Goal: Task Accomplishment & Management: Use online tool/utility

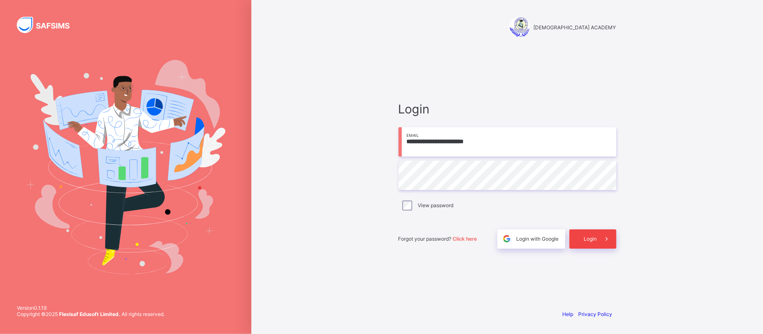
click at [590, 233] on div "Login" at bounding box center [592, 239] width 47 height 19
type input "**********"
click at [591, 236] on span "Login" at bounding box center [590, 239] width 13 height 6
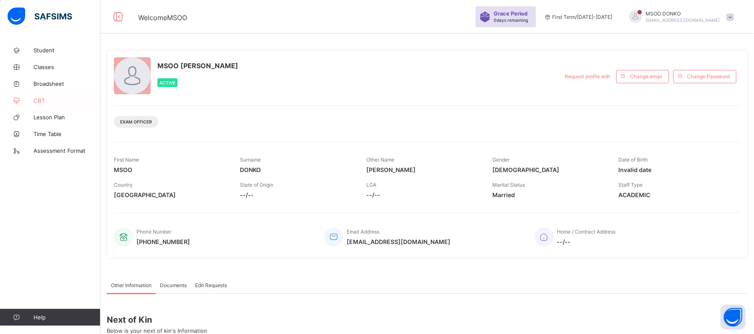
click at [38, 99] on span "CBT" at bounding box center [67, 100] width 67 height 7
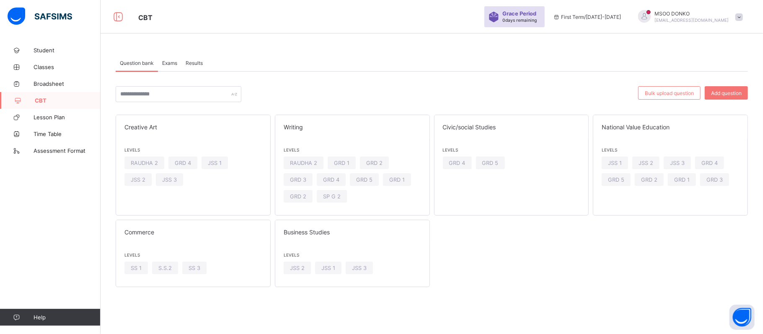
click at [738, 19] on span at bounding box center [739, 17] width 8 height 8
click at [714, 86] on span "Logout" at bounding box center [715, 83] width 55 height 10
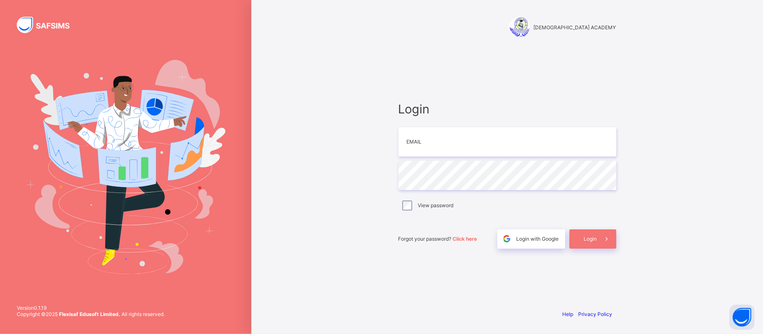
click at [334, 251] on div "[DEMOGRAPHIC_DATA] ACADEMY Login Email Password View password Forgot your passw…" at bounding box center [506, 167] width 511 height 334
click at [356, 94] on div "[DEMOGRAPHIC_DATA] ACADEMY Login Email Password View password Forgot your passw…" at bounding box center [506, 167] width 511 height 334
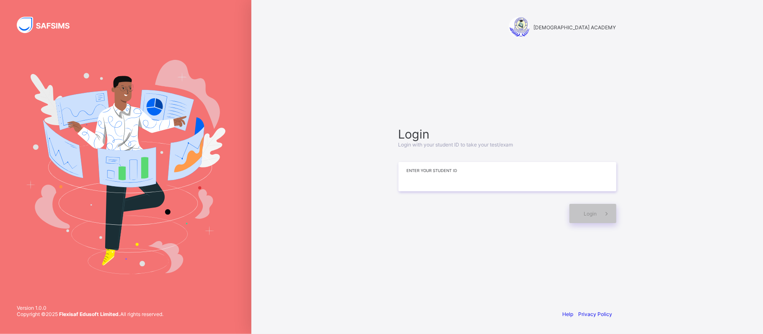
click at [400, 176] on input at bounding box center [507, 176] width 218 height 29
type input "**********"
click at [599, 215] on span at bounding box center [606, 213] width 19 height 19
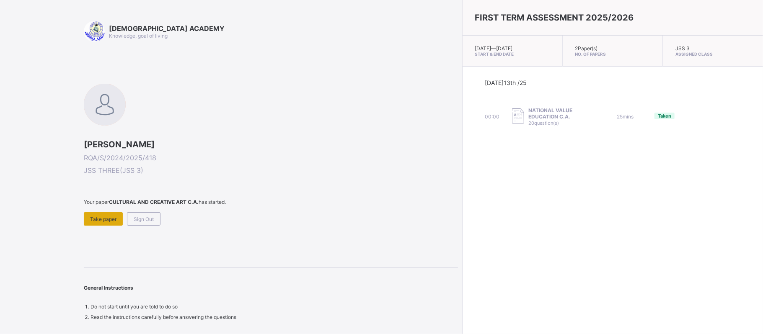
click at [109, 213] on div "Take paper" at bounding box center [103, 218] width 39 height 13
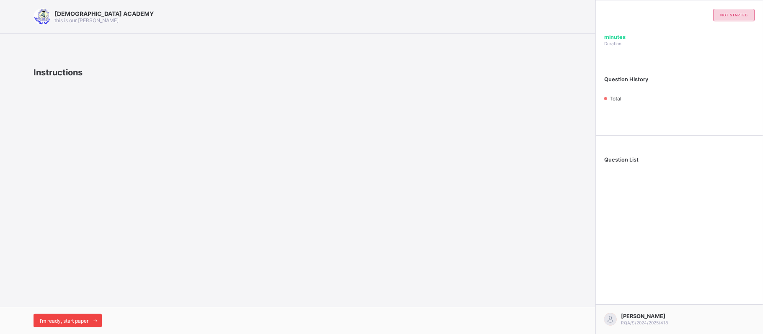
click at [72, 324] on div "I’m ready, start paper" at bounding box center [68, 320] width 68 height 13
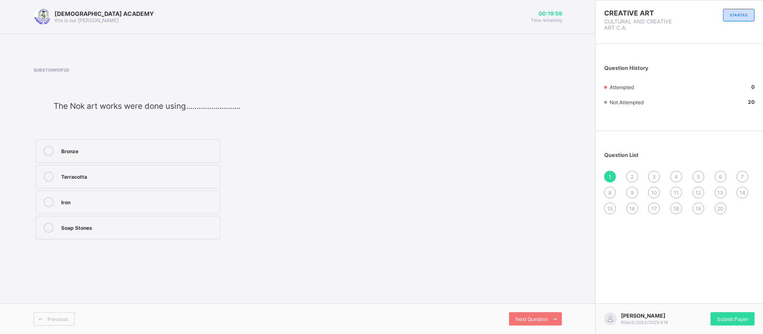
click at [104, 191] on label "Iron" at bounding box center [128, 202] width 185 height 23
click at [111, 148] on div "Bronze" at bounding box center [138, 150] width 155 height 8
click at [533, 317] on span "Next Question" at bounding box center [531, 319] width 33 height 6
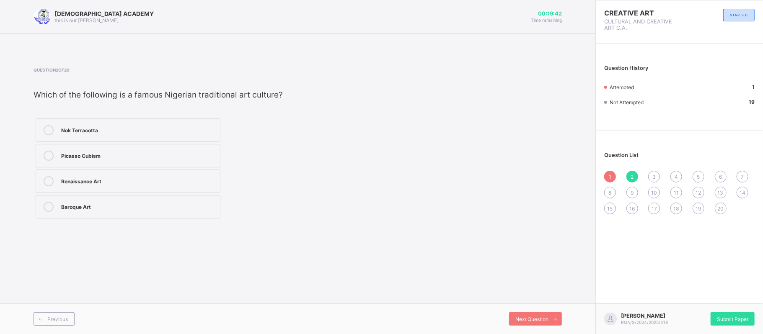
click at [109, 128] on div "Nok Terracotta" at bounding box center [138, 129] width 155 height 8
click at [535, 320] on span "Next Question" at bounding box center [531, 319] width 33 height 6
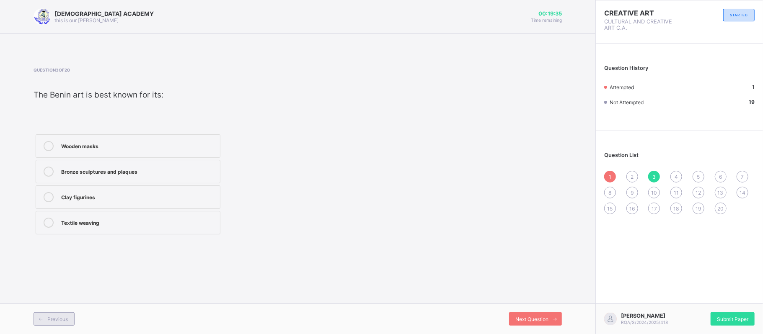
click at [54, 324] on div "Previous" at bounding box center [54, 319] width 41 height 13
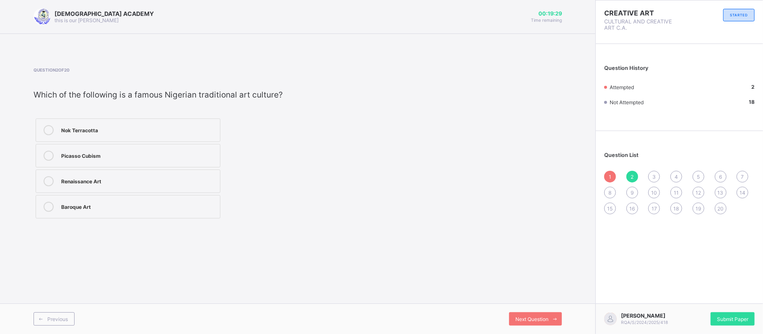
click at [89, 130] on div "Nok Terracotta" at bounding box center [138, 129] width 155 height 8
click at [42, 318] on icon at bounding box center [41, 319] width 6 height 5
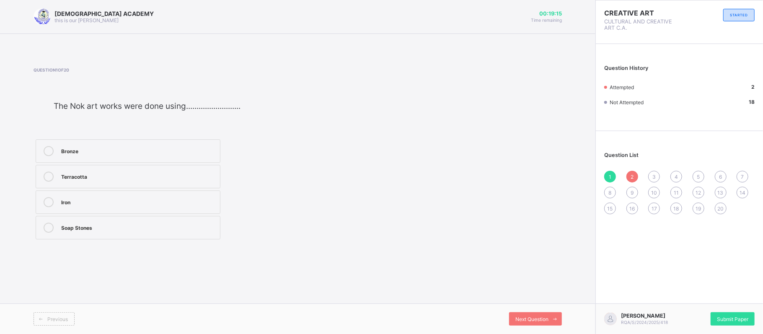
click at [136, 180] on div "Terracotta" at bounding box center [138, 177] width 155 height 10
click at [528, 318] on span "Next Question" at bounding box center [531, 319] width 33 height 6
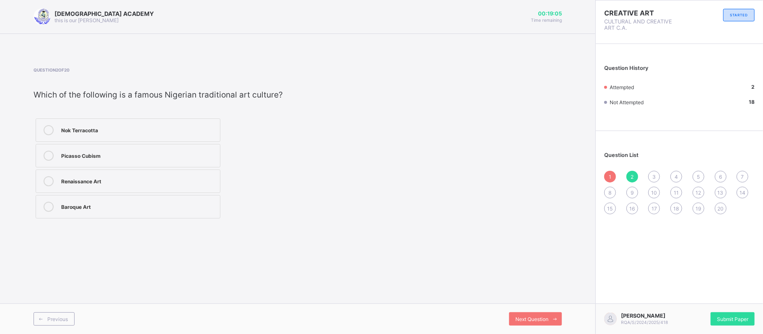
click at [650, 171] on div "1 2 3 4 5 6 7 8 9 10 11 12 13 14 15 16 17 18 19 20" at bounding box center [679, 193] width 150 height 44
click at [654, 174] on span "3" at bounding box center [653, 177] width 3 height 6
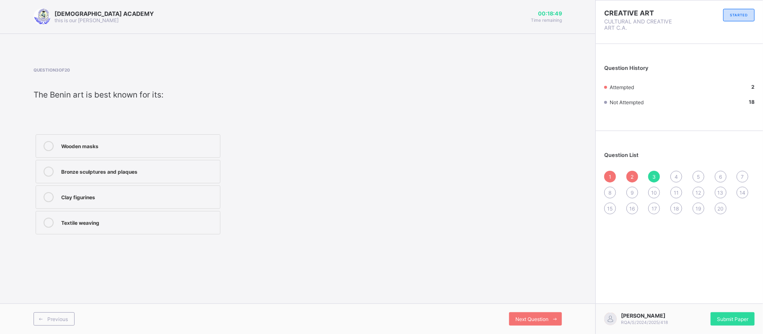
click at [88, 200] on div "Clay figurines" at bounding box center [138, 197] width 155 height 10
click at [527, 314] on div "Next Question" at bounding box center [535, 319] width 53 height 13
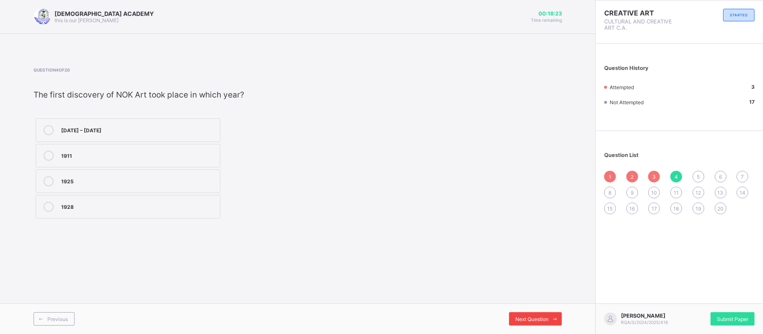
click at [527, 314] on div "Next Question" at bounding box center [535, 319] width 53 height 13
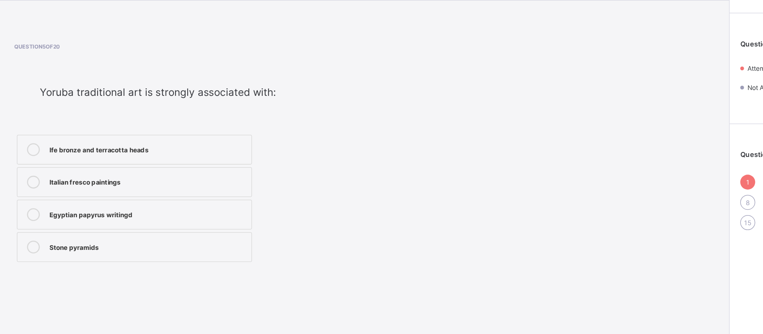
click at [135, 150] on div "Ife bronze and terracotta heads" at bounding box center [138, 150] width 155 height 8
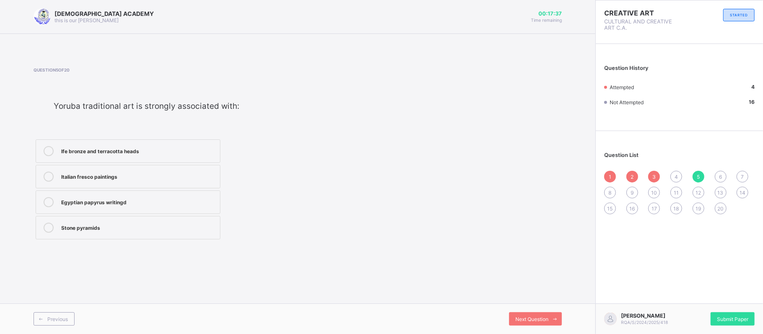
click at [721, 176] on span "6" at bounding box center [720, 177] width 3 height 6
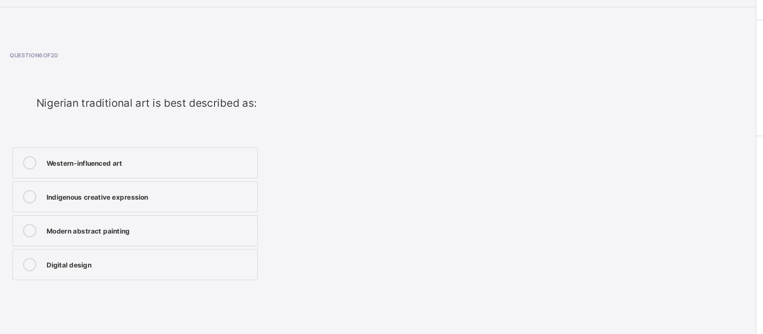
click at [162, 142] on label "Western-influenced art" at bounding box center [128, 150] width 185 height 23
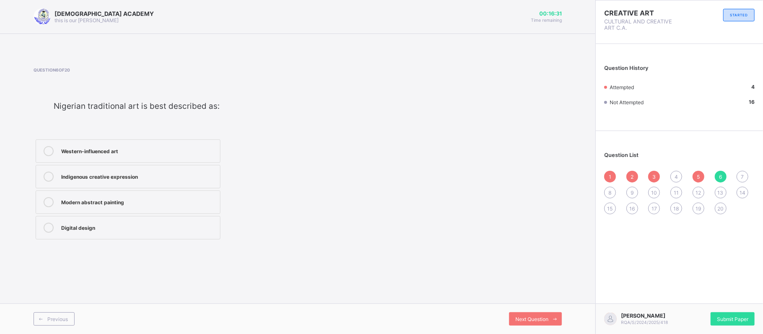
click at [738, 156] on div "Question List 1 2 3 4 5 6 7 8 9 10 11 12 13 14 15 16 17 18 19 20" at bounding box center [679, 179] width 167 height 88
click at [746, 175] on div "7" at bounding box center [742, 177] width 12 height 12
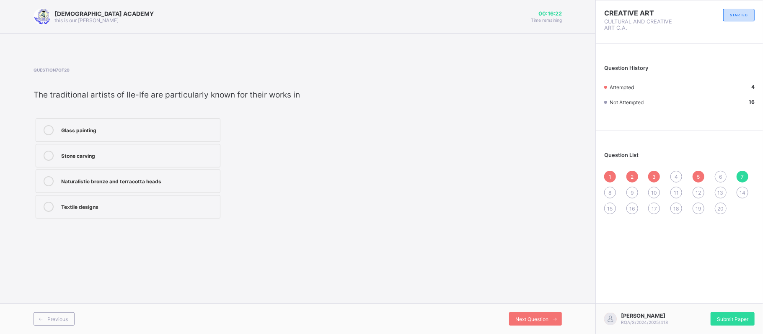
click at [717, 176] on div "6" at bounding box center [721, 177] width 12 height 12
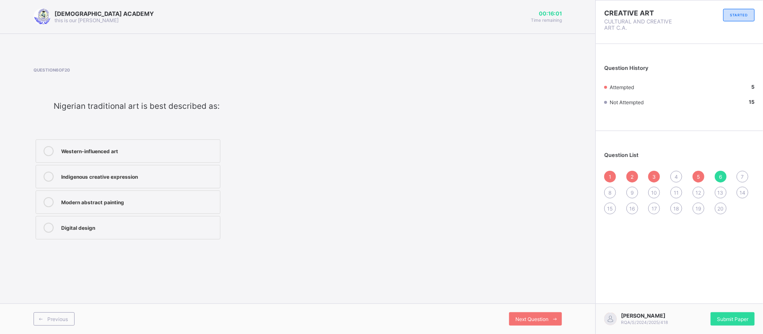
click at [161, 150] on div "Western-influenced art" at bounding box center [138, 150] width 155 height 8
click at [527, 318] on span "Next Question" at bounding box center [531, 319] width 33 height 6
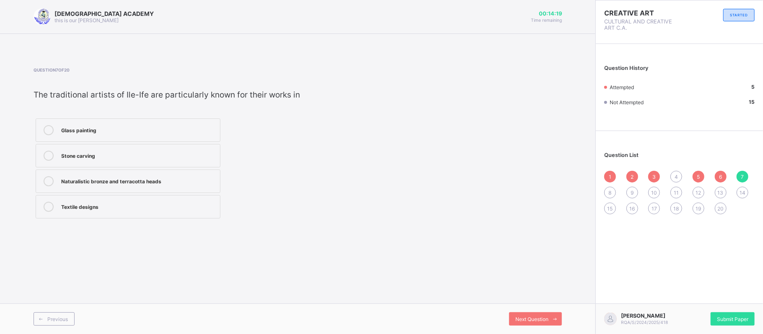
click at [113, 148] on label "Stone carving" at bounding box center [128, 155] width 185 height 23
click at [609, 190] on span "8" at bounding box center [610, 193] width 3 height 6
click at [176, 126] on div "Pottery" at bounding box center [138, 129] width 155 height 8
click at [630, 189] on div "9" at bounding box center [632, 193] width 12 height 12
click at [611, 190] on span "8" at bounding box center [610, 193] width 3 height 6
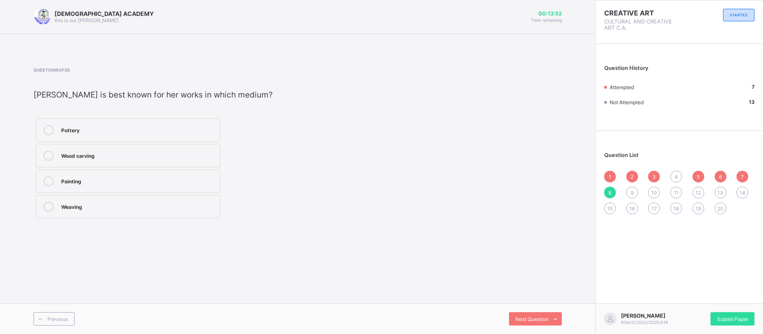
click at [195, 127] on div "Pottery" at bounding box center [138, 129] width 155 height 8
click at [632, 190] on span "9" at bounding box center [631, 193] width 3 height 6
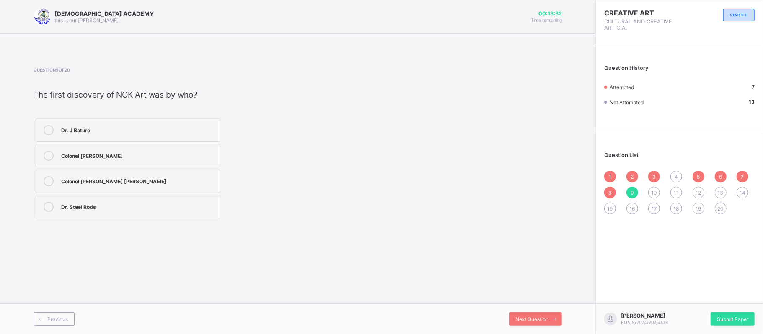
click at [141, 121] on label "Dr. J Bature" at bounding box center [128, 130] width 185 height 23
click at [108, 203] on div "Dr. Steel Rods" at bounding box center [138, 206] width 155 height 8
click at [106, 181] on div "Colonel J. Dent Young" at bounding box center [138, 180] width 155 height 8
click at [526, 324] on div "Next Question" at bounding box center [535, 319] width 53 height 13
click at [62, 161] on label "1914" at bounding box center [128, 155] width 185 height 23
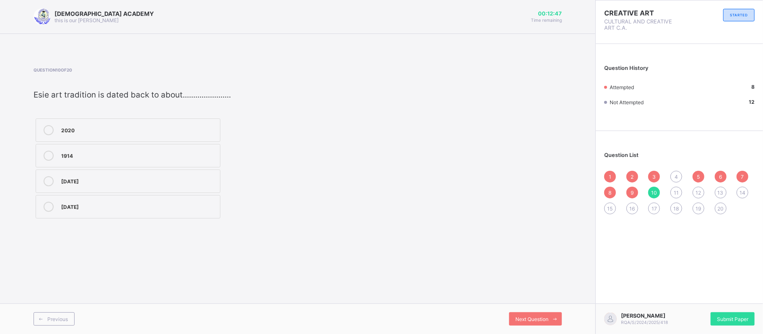
click at [679, 188] on div "11" at bounding box center [676, 193] width 12 height 12
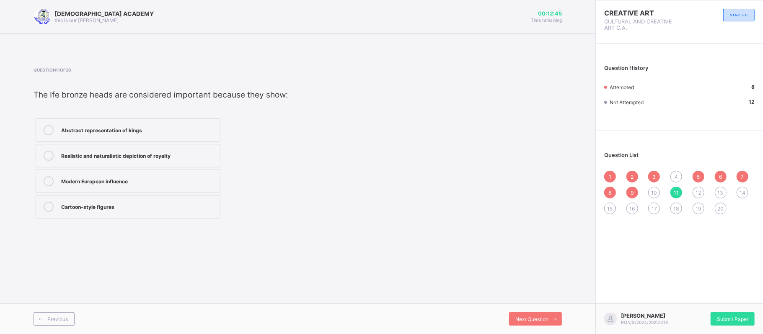
click at [655, 193] on span "10" at bounding box center [654, 193] width 6 height 6
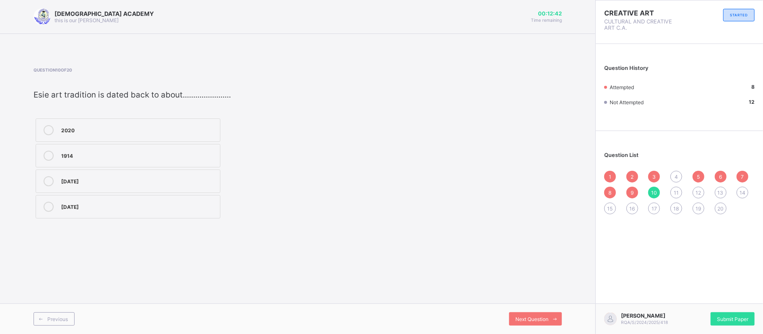
click at [70, 158] on div "1914" at bounding box center [138, 155] width 155 height 8
click at [674, 187] on div "11" at bounding box center [676, 193] width 12 height 12
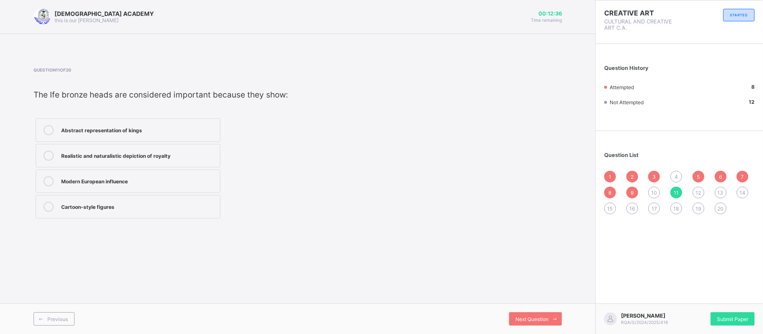
click at [654, 193] on div "10" at bounding box center [654, 193] width 12 height 12
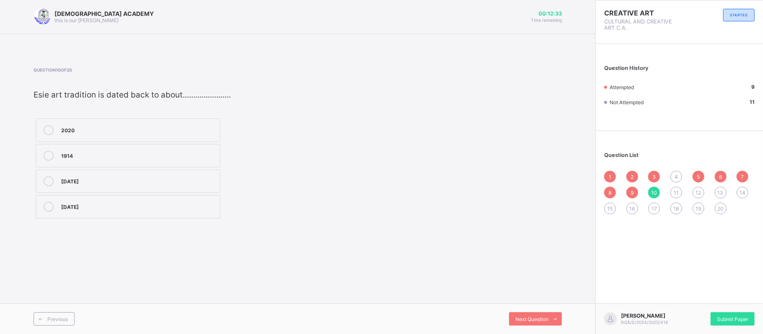
click at [141, 128] on div "2020" at bounding box center [138, 129] width 155 height 8
click at [677, 191] on span "11" at bounding box center [676, 193] width 5 height 6
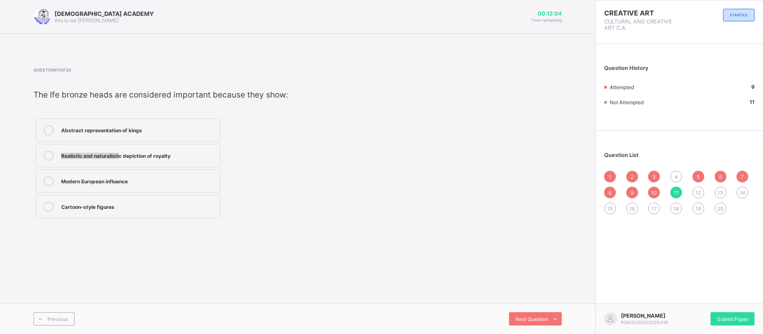
drag, startPoint x: 118, startPoint y: 150, endPoint x: 158, endPoint y: 132, distance: 43.7
click at [158, 132] on div "Abstract representation of kings Realistic and naturalistic depiction of royalt…" at bounding box center [128, 168] width 189 height 104
click at [158, 132] on div "Abstract representation of kings" at bounding box center [138, 129] width 155 height 8
click at [542, 318] on span "Next Question" at bounding box center [531, 319] width 33 height 6
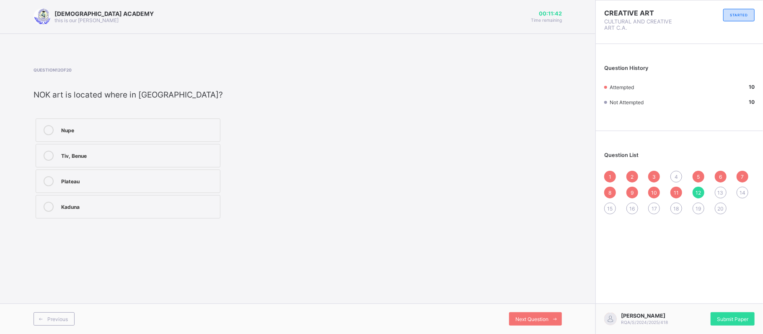
click at [142, 186] on label "Plateau" at bounding box center [128, 181] width 185 height 23
click at [529, 315] on div "Next Question" at bounding box center [535, 319] width 53 height 13
click at [696, 190] on span "12" at bounding box center [697, 193] width 5 height 6
click at [156, 181] on div "Plateau" at bounding box center [138, 180] width 155 height 8
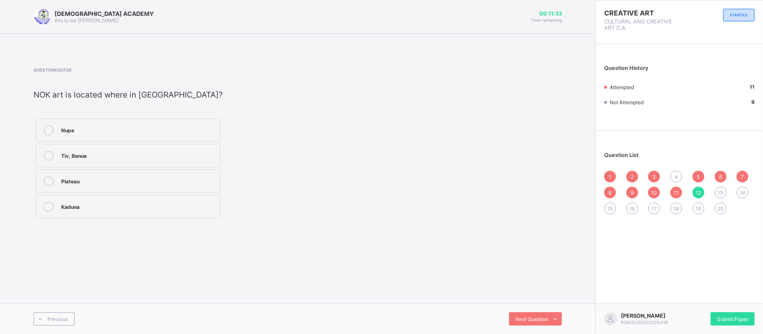
click at [156, 181] on div "Plateau" at bounding box center [138, 180] width 155 height 8
click at [684, 183] on div "1 2 3 4 5 6 7 8 9 10 11 12 13 14 15 16 17 18 19 20" at bounding box center [679, 193] width 150 height 44
click at [724, 189] on div "13" at bounding box center [721, 193] width 12 height 12
click at [73, 80] on span at bounding box center [191, 78] width 315 height 13
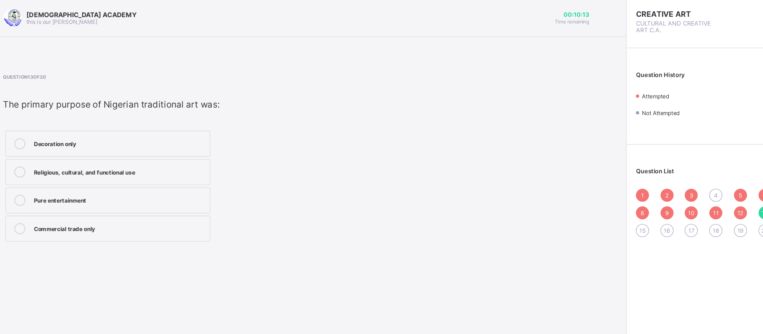
click at [43, 128] on div at bounding box center [48, 130] width 17 height 10
click at [143, 151] on div "Religious, cultural, and functional use" at bounding box center [138, 155] width 155 height 8
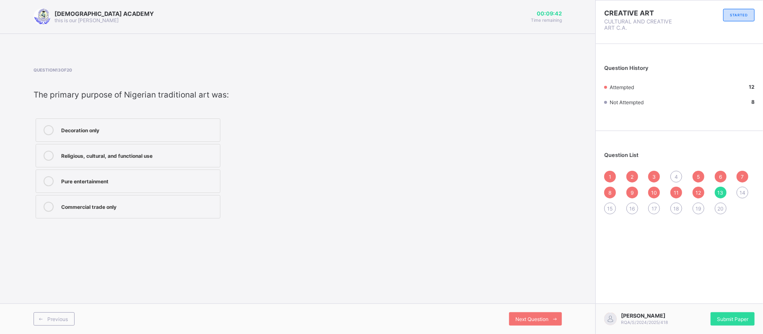
click at [745, 191] on span "14" at bounding box center [742, 193] width 6 height 6
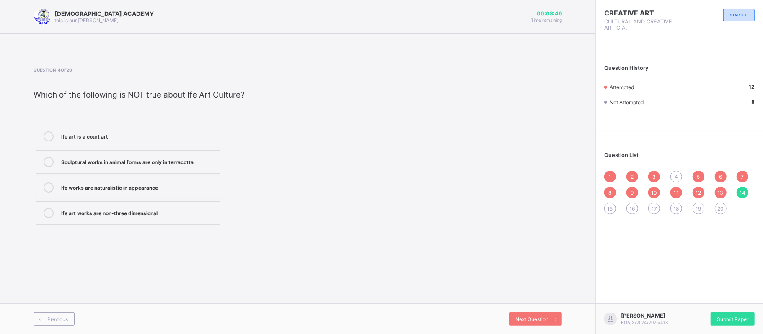
click at [47, 159] on icon at bounding box center [49, 162] width 10 height 10
click at [544, 318] on span "Next Question" at bounding box center [531, 319] width 33 height 6
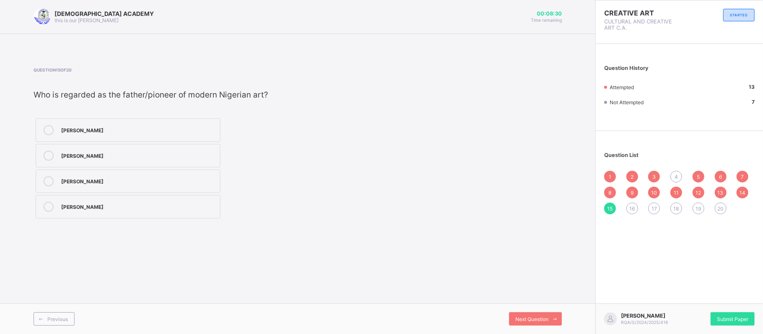
click at [680, 173] on div "4" at bounding box center [676, 177] width 12 height 12
click at [608, 208] on span "15" at bounding box center [609, 209] width 5 height 6
click at [109, 128] on div "Bruce Onobrakpeya" at bounding box center [138, 129] width 155 height 8
click at [111, 158] on div "Aina Onabolu" at bounding box center [138, 155] width 155 height 8
click at [114, 175] on label "Uche Okeke" at bounding box center [128, 181] width 185 height 23
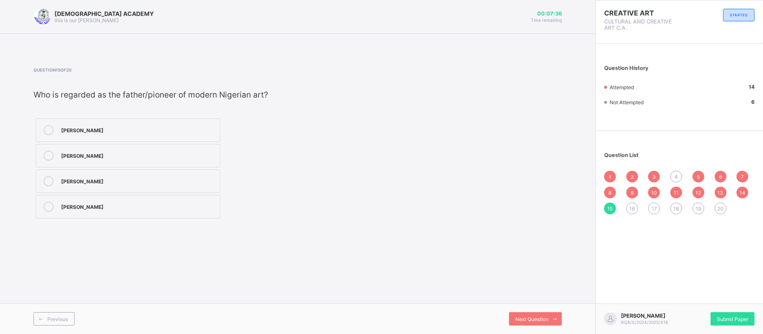
click at [114, 209] on div "Ben Enwonwu" at bounding box center [138, 206] width 155 height 8
click at [115, 185] on div "Uche Okeke" at bounding box center [138, 181] width 155 height 10
drag, startPoint x: 115, startPoint y: 185, endPoint x: 119, endPoint y: 163, distance: 22.3
click at [119, 163] on div "Bruce Onobrakpeya Aina Onabolu Uche Okeke Ben Enwonwu" at bounding box center [128, 168] width 189 height 104
click at [116, 142] on div "Bruce Onobrakpeya Aina Onabolu Uche Okeke Ben Enwonwu" at bounding box center [128, 168] width 189 height 104
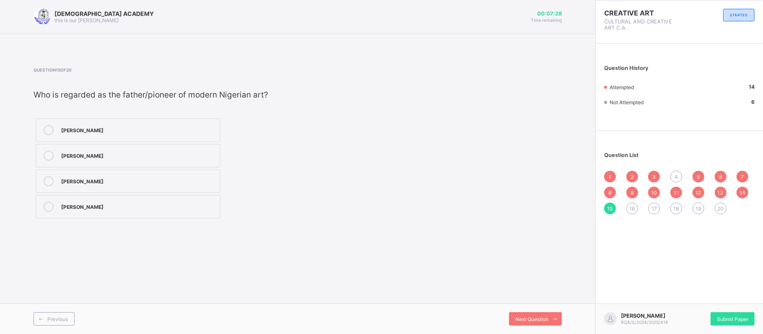
click at [121, 156] on div "Aina Onabolu" at bounding box center [138, 155] width 155 height 8
click at [531, 319] on span "Next Question" at bounding box center [531, 319] width 33 height 6
click at [74, 126] on div "Court and folk art" at bounding box center [138, 129] width 155 height 8
click at [546, 316] on div "Next Question" at bounding box center [535, 319] width 53 height 13
click at [147, 185] on div "Plastic" at bounding box center [138, 181] width 155 height 10
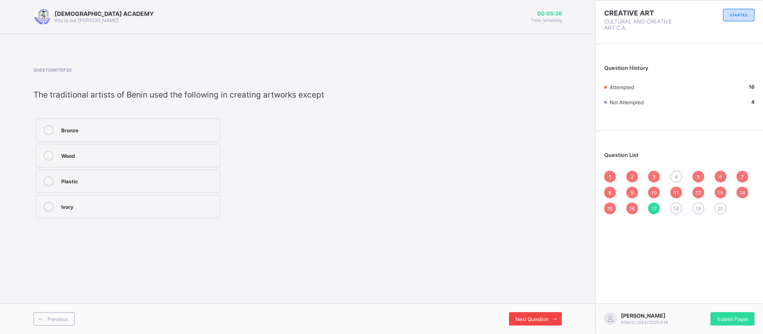
click at [537, 315] on div "Next Question" at bounding box center [535, 319] width 53 height 13
click at [111, 131] on div "Ben Enwonwu" at bounding box center [138, 129] width 155 height 8
click at [535, 318] on span "Next Question" at bounding box center [531, 319] width 33 height 6
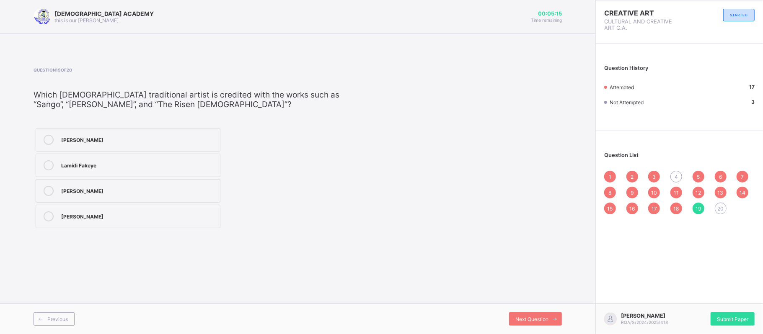
click at [100, 156] on label "Lamidi Fakeye" at bounding box center [128, 165] width 185 height 23
click at [720, 206] on span "20" at bounding box center [720, 209] width 6 height 6
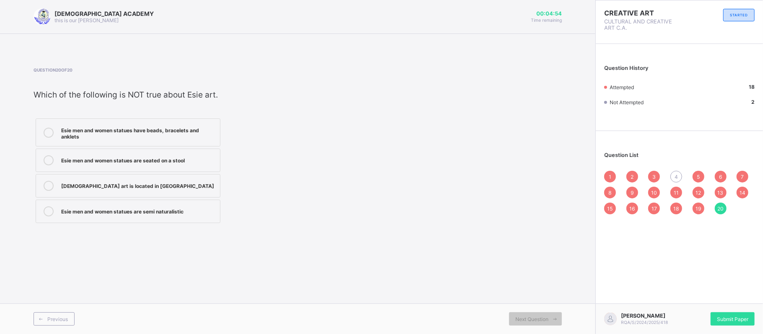
click at [84, 201] on label "Esie men and women statues are semi naturalistic" at bounding box center [128, 211] width 185 height 23
click at [540, 317] on span "Next Question" at bounding box center [531, 319] width 33 height 6
click at [672, 173] on div "4" at bounding box center [676, 177] width 12 height 12
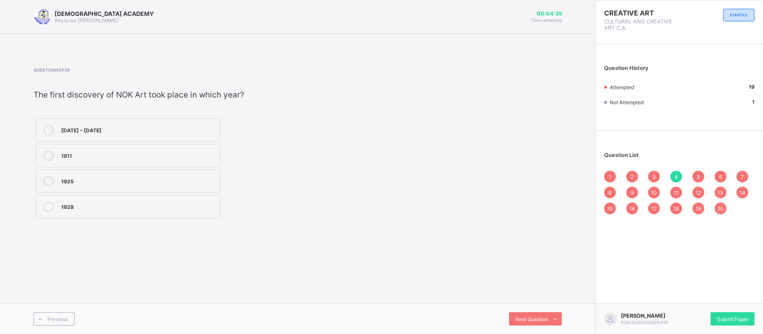
click at [163, 129] on div "500 BC – 200 AD" at bounding box center [138, 129] width 155 height 8
click at [733, 322] on div "Submit Paper" at bounding box center [732, 319] width 44 height 13
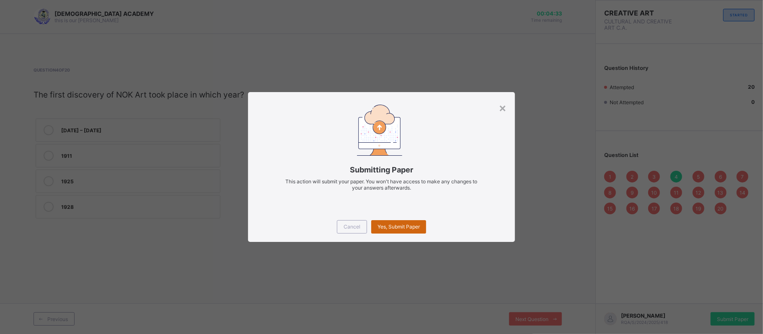
click at [391, 225] on span "Yes, Submit Paper" at bounding box center [398, 227] width 42 height 6
click at [391, 225] on div "Yes, Submit Paper" at bounding box center [398, 226] width 55 height 13
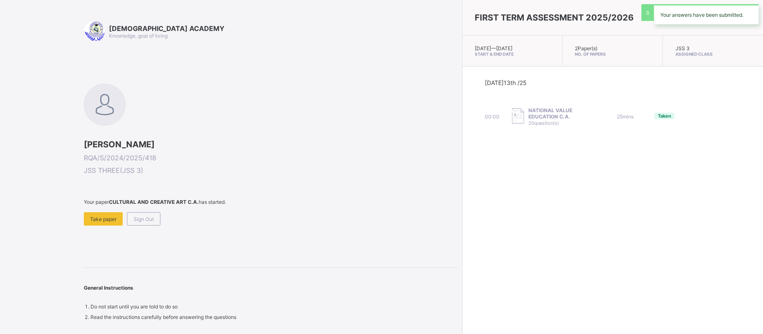
click at [391, 225] on div "RAUDHATUL QUR'AN ACADEMY Knowledge, goal of living HAFSAT ABDULKARIM YUSUF RQA/…" at bounding box center [271, 171] width 374 height 300
click at [139, 218] on span "Sign Out" at bounding box center [144, 219] width 20 height 6
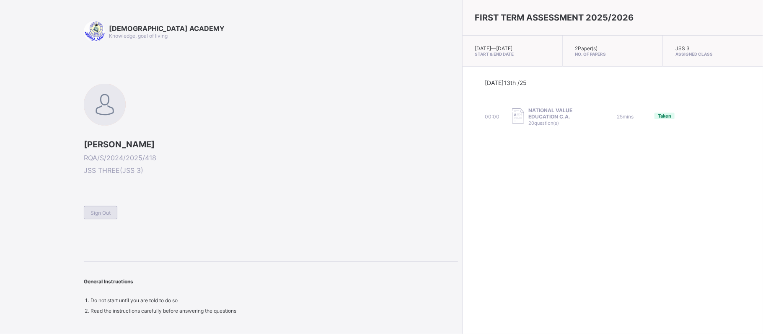
click at [104, 212] on span "Sign Out" at bounding box center [100, 213] width 20 height 6
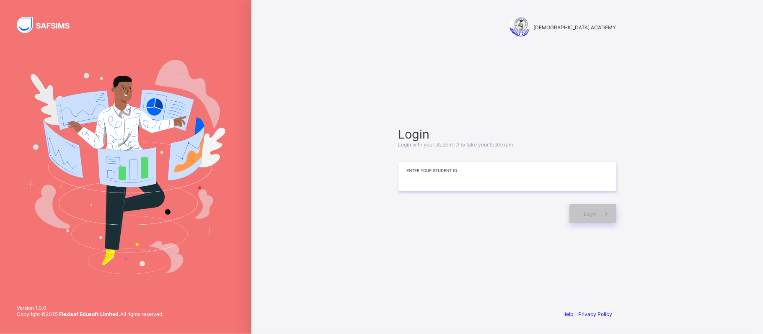
click at [411, 183] on input at bounding box center [507, 176] width 218 height 29
type input "**********"
click at [591, 216] on span "Login" at bounding box center [590, 214] width 13 height 6
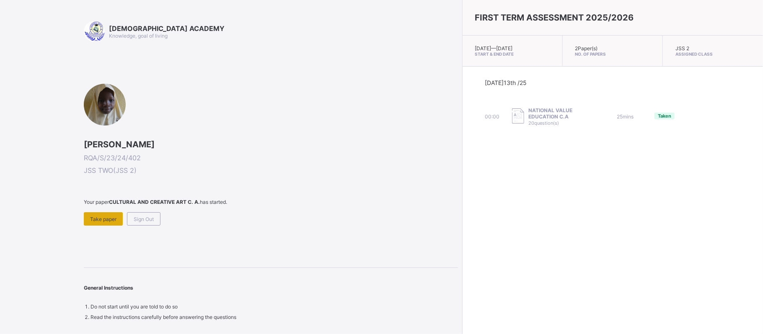
click at [96, 220] on div "Take paper" at bounding box center [103, 218] width 39 height 13
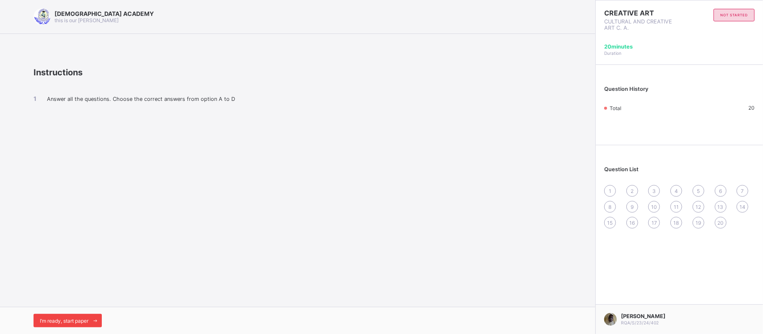
click at [59, 320] on span "I’m ready, start paper" at bounding box center [64, 321] width 49 height 6
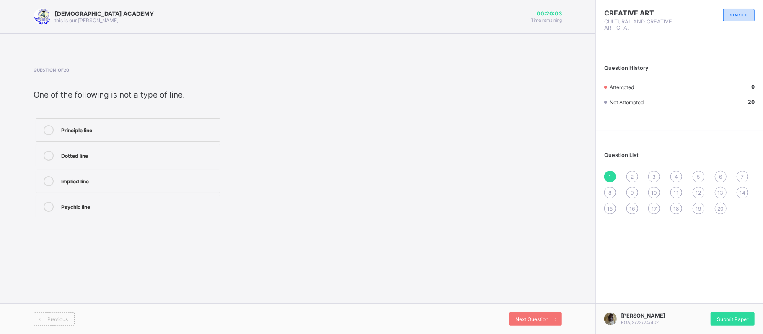
click at [204, 128] on div "Principle line" at bounding box center [138, 129] width 155 height 8
click at [527, 320] on span "Next Question" at bounding box center [531, 319] width 33 height 6
click at [132, 147] on label "Line" at bounding box center [128, 155] width 185 height 23
click at [528, 319] on span "Next Question" at bounding box center [531, 319] width 33 height 6
click at [113, 137] on label "Cloth" at bounding box center [128, 130] width 185 height 23
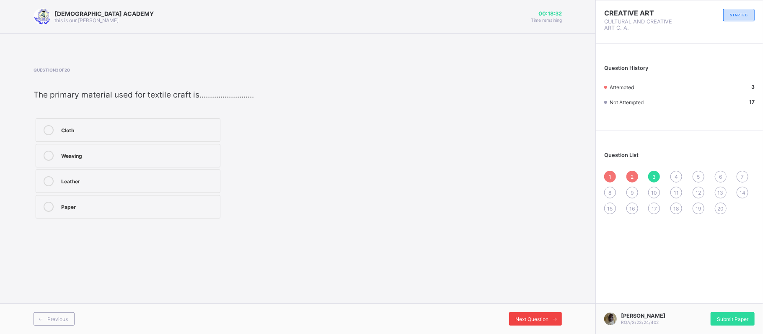
click at [523, 320] on span "Next Question" at bounding box center [531, 319] width 33 height 6
click at [174, 131] on div "Rhythm" at bounding box center [138, 129] width 155 height 8
click at [527, 318] on span "Next Question" at bounding box center [531, 319] width 33 height 6
click at [91, 156] on div "Positive or Negative" at bounding box center [138, 155] width 155 height 8
click at [526, 320] on span "Next Question" at bounding box center [531, 319] width 33 height 6
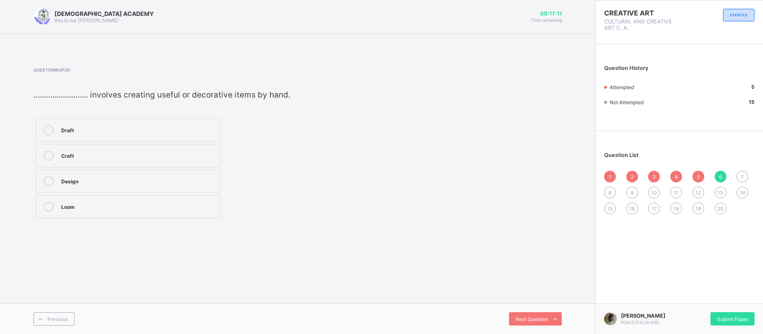
click at [152, 156] on div "Craft" at bounding box center [138, 155] width 155 height 8
click at [545, 318] on span "Next Question" at bounding box center [531, 319] width 33 height 6
click at [191, 194] on div "Emphasis Point of view Harmony Embroidering on fabric" at bounding box center [128, 168] width 189 height 104
click at [197, 189] on label "Harmony" at bounding box center [128, 181] width 185 height 23
click at [544, 314] on div "Next Question" at bounding box center [535, 319] width 53 height 13
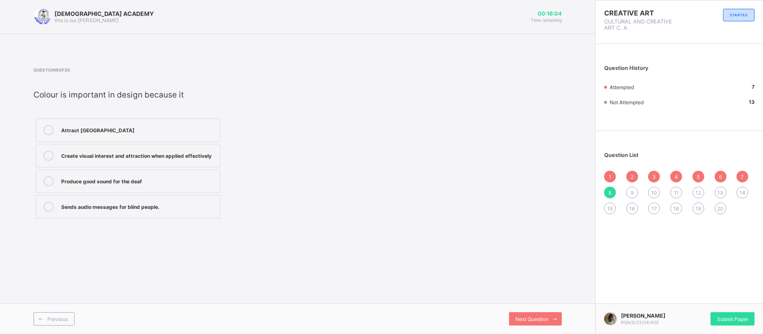
click at [116, 161] on label "Create visual interest and attraction when applied effectively" at bounding box center [128, 155] width 185 height 23
click at [546, 318] on span "Next Question" at bounding box center [531, 319] width 33 height 6
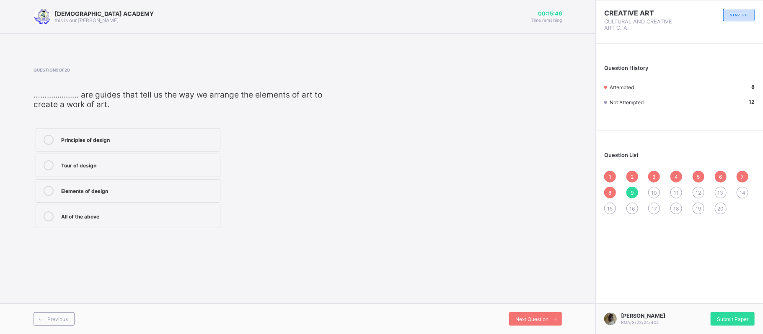
click at [141, 139] on div "Principles of design" at bounding box center [138, 139] width 155 height 8
click at [530, 320] on span "Next Question" at bounding box center [531, 319] width 33 height 6
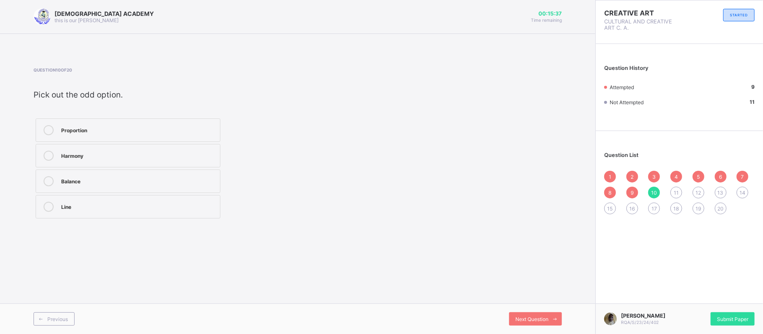
click at [93, 205] on div "Line" at bounding box center [138, 206] width 155 height 8
click at [527, 318] on span "Next Question" at bounding box center [531, 319] width 33 height 6
click at [111, 132] on div "Clay" at bounding box center [138, 129] width 155 height 8
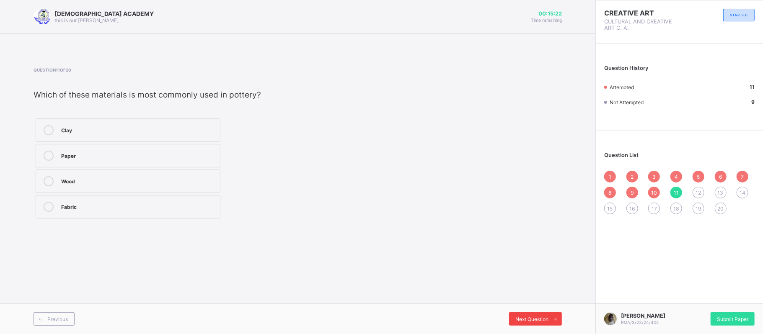
click at [531, 318] on span "Next Question" at bounding box center [531, 319] width 33 height 6
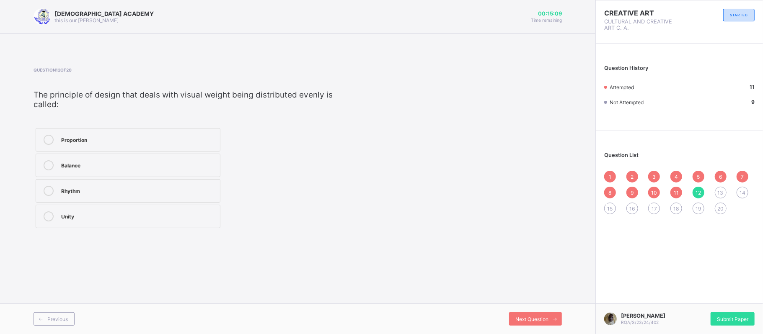
click at [155, 160] on div "Balance" at bounding box center [138, 164] width 155 height 8
click at [535, 318] on span "Next Question" at bounding box center [531, 319] width 33 height 6
click at [162, 166] on div "Emphasis" at bounding box center [138, 164] width 155 height 8
click at [537, 322] on div "Next Question" at bounding box center [535, 319] width 53 height 13
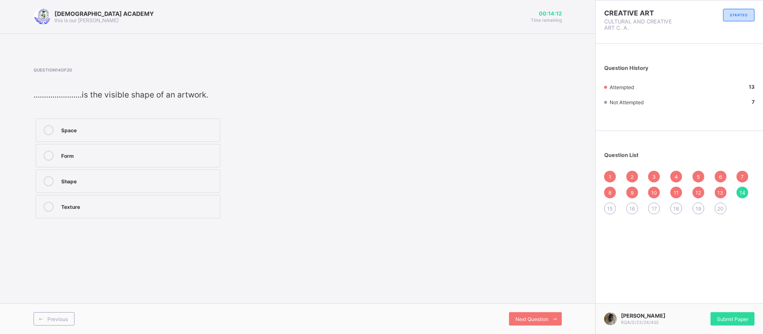
click at [144, 186] on label "Shape" at bounding box center [128, 181] width 185 height 23
click at [535, 318] on span "Next Question" at bounding box center [531, 319] width 33 height 6
click at [190, 129] on div "Origami" at bounding box center [138, 129] width 155 height 8
click at [530, 318] on span "Next Question" at bounding box center [531, 319] width 33 height 6
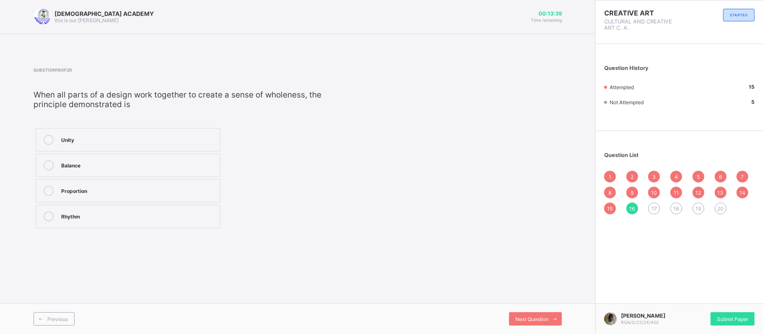
click at [116, 143] on div "Unity" at bounding box center [138, 140] width 155 height 10
click at [550, 320] on span at bounding box center [554, 319] width 13 height 13
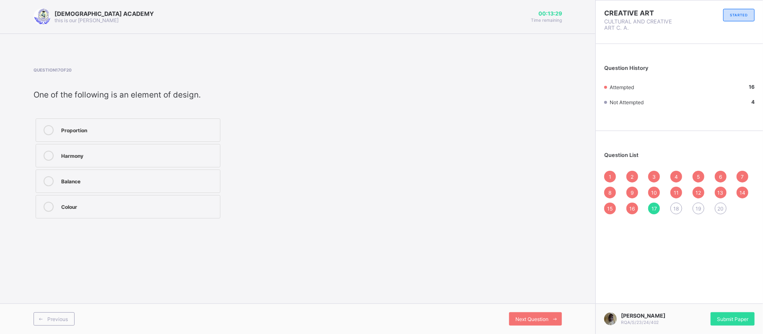
click at [183, 210] on div "Colour" at bounding box center [138, 207] width 155 height 10
click at [530, 318] on span "Next Question" at bounding box center [531, 319] width 33 height 6
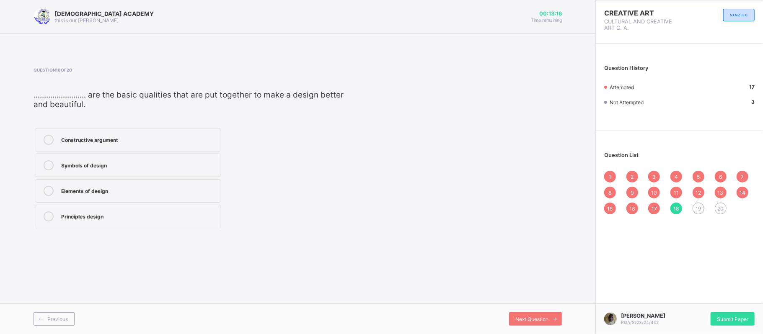
click at [176, 189] on div "Elements of design" at bounding box center [138, 190] width 155 height 8
click at [535, 319] on span "Next Question" at bounding box center [531, 319] width 33 height 6
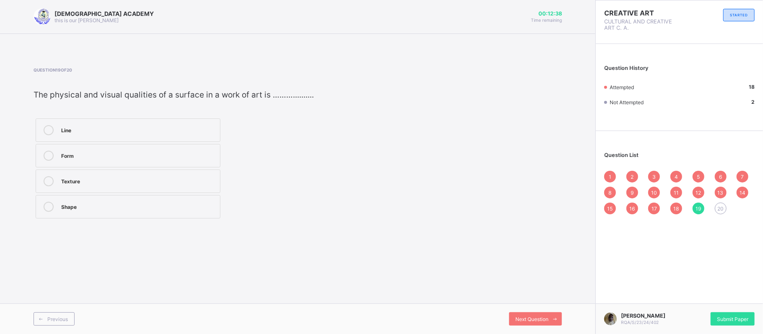
click at [112, 191] on label "Texture" at bounding box center [128, 181] width 185 height 23
click at [520, 322] on div "Next Question" at bounding box center [535, 319] width 53 height 13
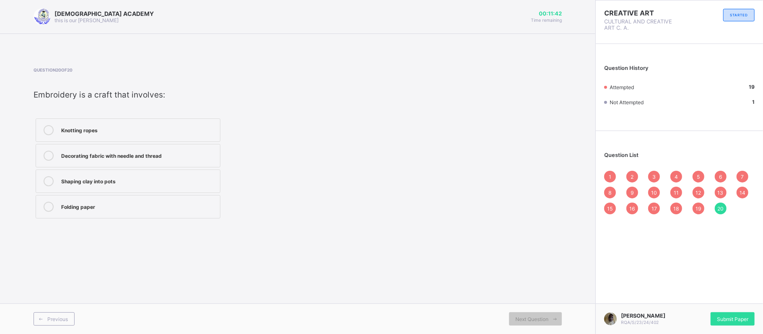
click at [190, 125] on div "Knotting ropes" at bounding box center [138, 129] width 155 height 8
click at [612, 173] on div "1" at bounding box center [610, 177] width 12 height 12
click at [532, 317] on span "Next Question" at bounding box center [531, 319] width 33 height 6
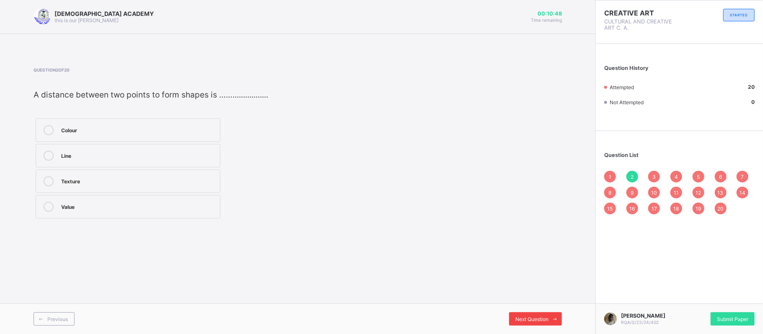
click at [532, 317] on span "Next Question" at bounding box center [531, 319] width 33 height 6
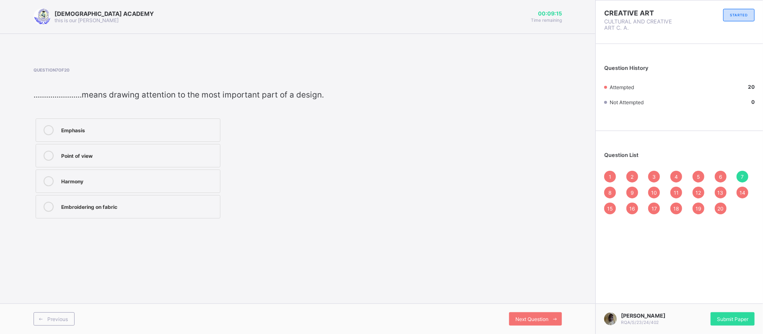
click at [193, 129] on div "Emphasis" at bounding box center [138, 129] width 155 height 8
click at [210, 174] on label "Harmony" at bounding box center [128, 181] width 185 height 23
click at [528, 319] on span "Next Question" at bounding box center [531, 319] width 33 height 6
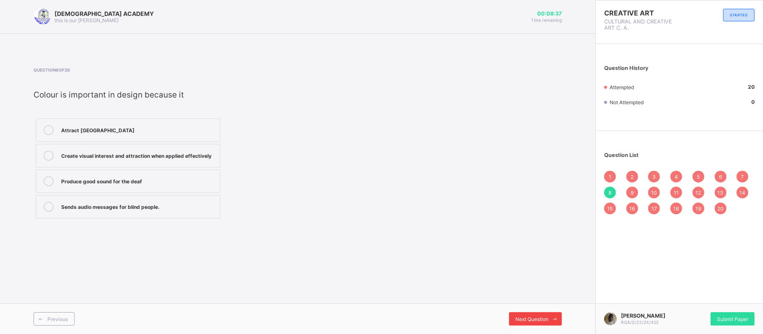
click at [528, 319] on span "Next Question" at bounding box center [531, 319] width 33 height 6
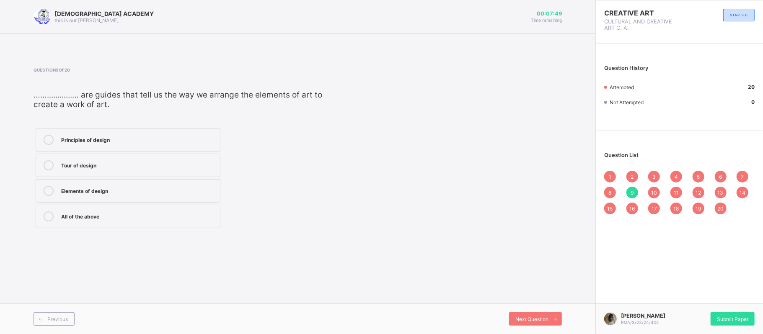
click at [654, 187] on div "10" at bounding box center [654, 193] width 12 height 12
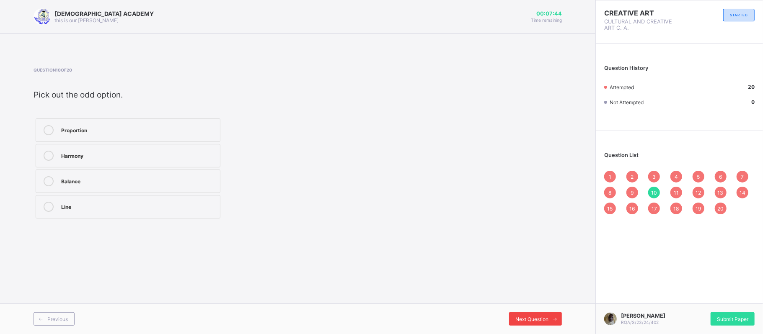
click at [535, 319] on span "Next Question" at bounding box center [531, 319] width 33 height 6
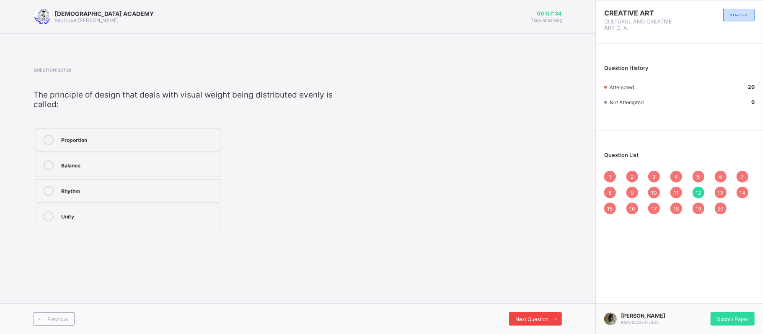
click at [535, 319] on span "Next Question" at bounding box center [531, 319] width 33 height 6
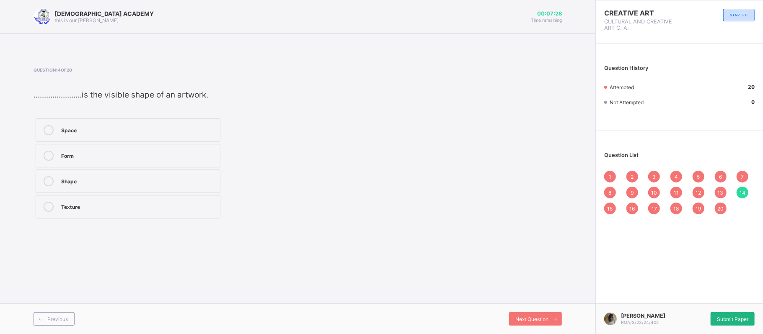
click at [722, 314] on div "Submit Paper" at bounding box center [732, 319] width 44 height 13
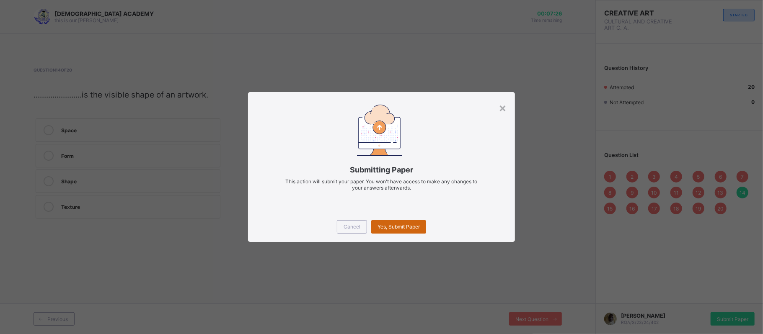
click at [414, 220] on div "Yes, Submit Paper" at bounding box center [398, 226] width 55 height 13
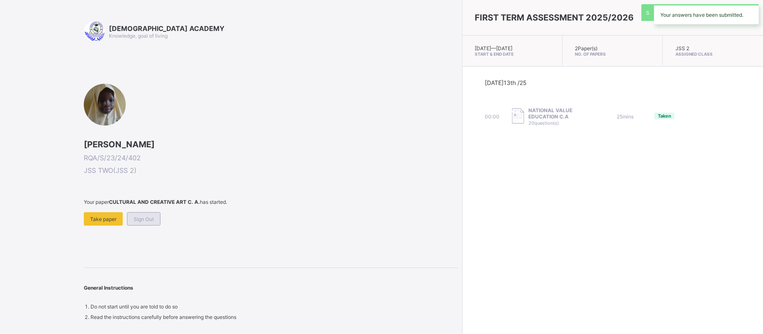
click at [134, 216] on span "Sign Out" at bounding box center [144, 219] width 20 height 6
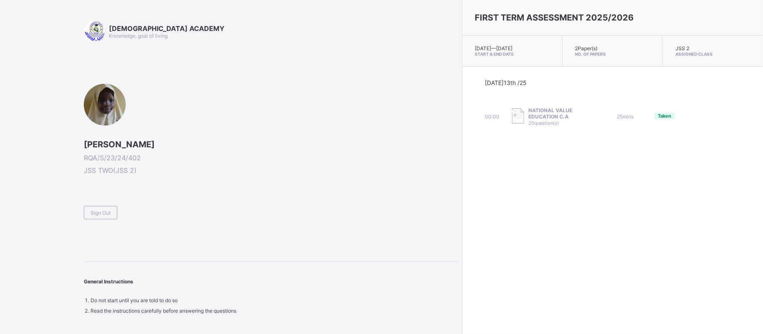
click at [134, 214] on div "Sign Out" at bounding box center [271, 209] width 374 height 21
click at [96, 218] on div "RAUDHATUL QUR'AN ACADEMY Knowledge, goal of living FATIMA ABDULKADIR JAMILU RQA…" at bounding box center [271, 167] width 374 height 293
click at [100, 206] on div "Sign Out" at bounding box center [101, 212] width 34 height 13
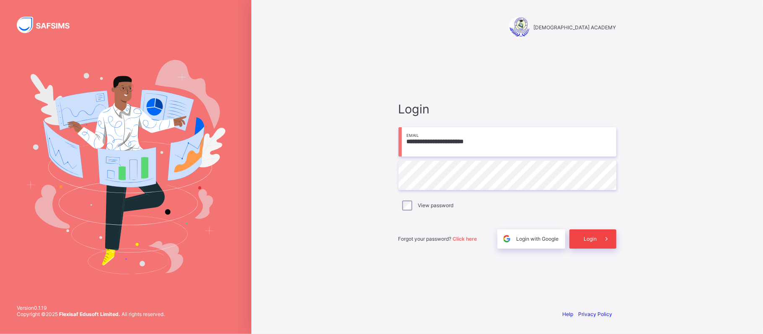
click at [584, 244] on div "Login" at bounding box center [592, 239] width 47 height 19
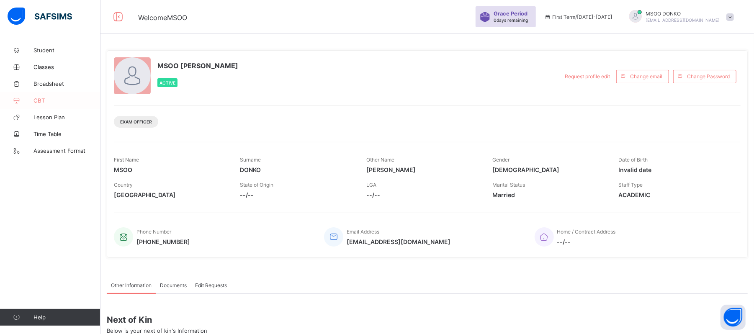
click at [43, 100] on span "CBT" at bounding box center [67, 100] width 67 height 7
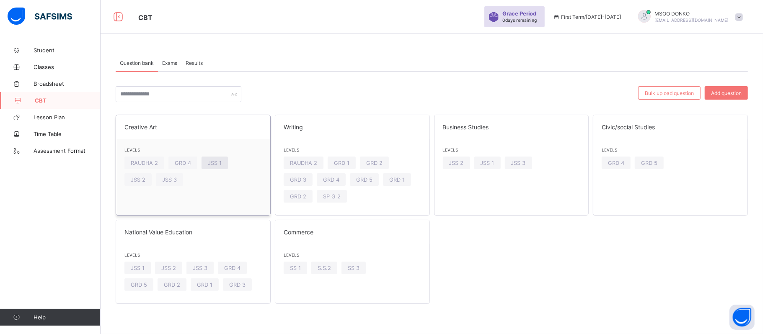
click at [214, 163] on span "JSS 1" at bounding box center [215, 163] width 14 height 6
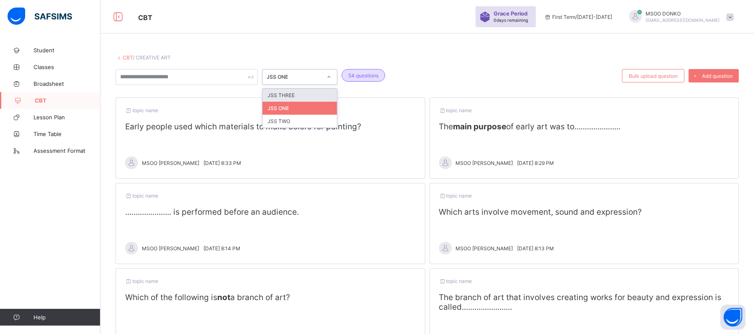
click at [319, 72] on div "JSS ONE" at bounding box center [292, 77] width 59 height 12
click at [305, 98] on div "JSS THREE" at bounding box center [300, 95] width 75 height 13
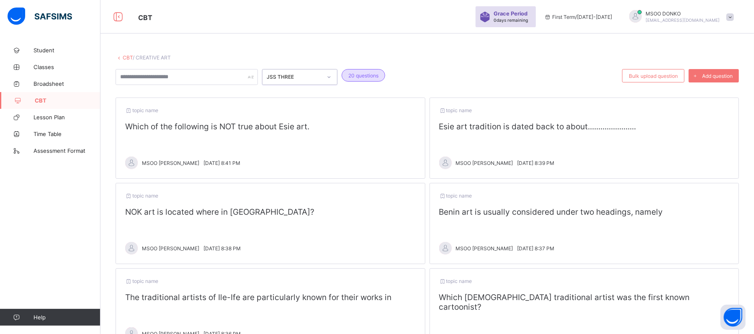
click at [128, 57] on link "CBT" at bounding box center [128, 57] width 10 height 6
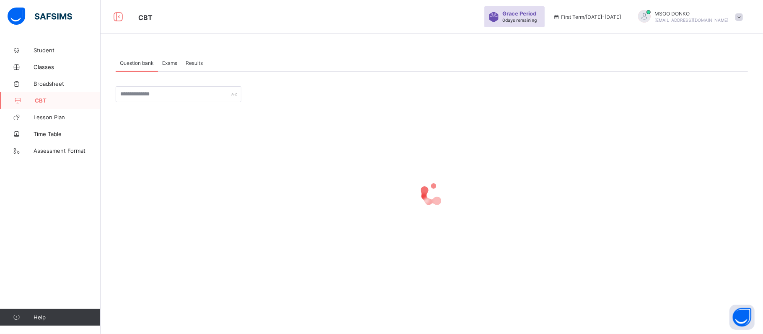
click at [169, 61] on span "Exams" at bounding box center [169, 63] width 15 height 6
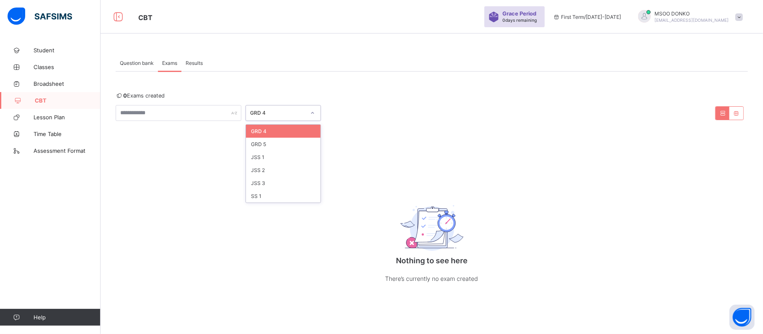
click at [307, 118] on div at bounding box center [312, 112] width 14 height 13
click at [274, 185] on div "JSS 3" at bounding box center [283, 183] width 75 height 13
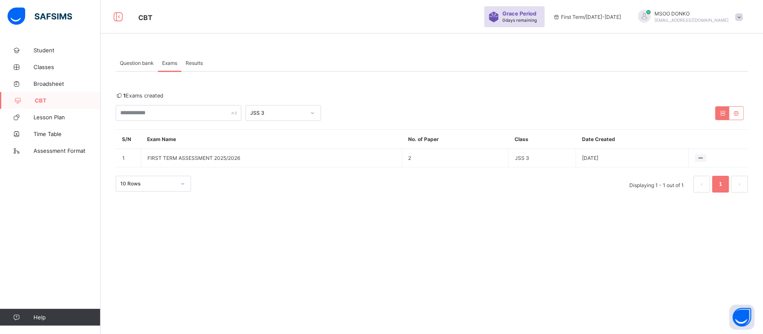
click at [144, 64] on span "Question bank" at bounding box center [137, 63] width 34 height 6
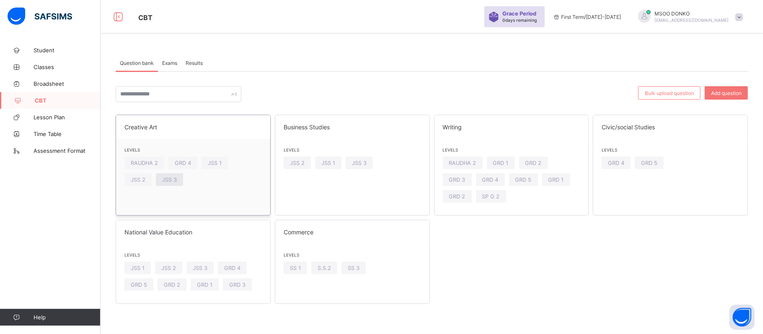
click at [171, 181] on span "JSS 3" at bounding box center [169, 180] width 15 height 6
